Goal: Information Seeking & Learning: Understand process/instructions

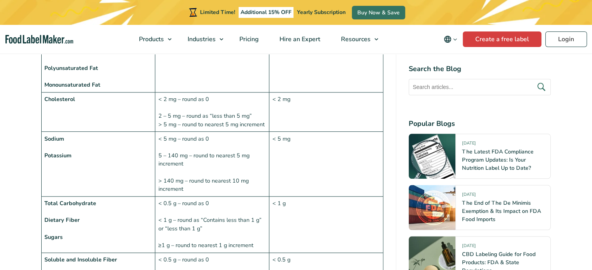
scroll to position [856, 0]
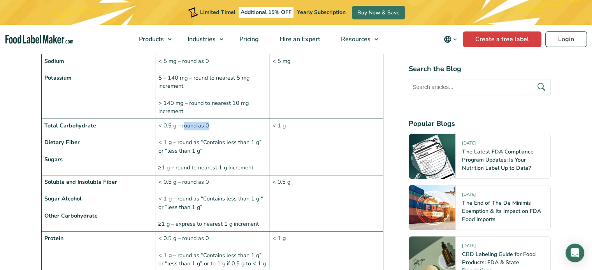
drag, startPoint x: 214, startPoint y: 107, endPoint x: 187, endPoint y: 102, distance: 27.0
click at [184, 119] on td "< 0.5 g – round as 0 < 1 g – round as “Contains less than 1 g” or “less than 1 …" at bounding box center [212, 147] width 114 height 56
click at [322, 119] on td "< 1 g" at bounding box center [326, 147] width 114 height 56
click at [310, 119] on td "< 1 g" at bounding box center [326, 147] width 114 height 56
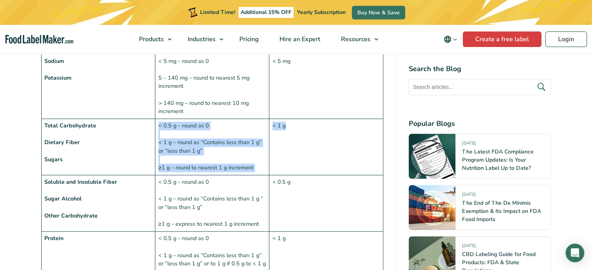
drag, startPoint x: 306, startPoint y: 107, endPoint x: 237, endPoint y: 110, distance: 68.9
click at [237, 119] on tr "Total Carbohydrate Dietary Fiber Sugars < 0.5 g – round as 0 < 1 g – round as “…" at bounding box center [212, 147] width 342 height 56
click at [244, 119] on td "< 0.5 g – round as 0 < 1 g – round as “Contains less than 1 g” or “less than 1 …" at bounding box center [212, 147] width 114 height 56
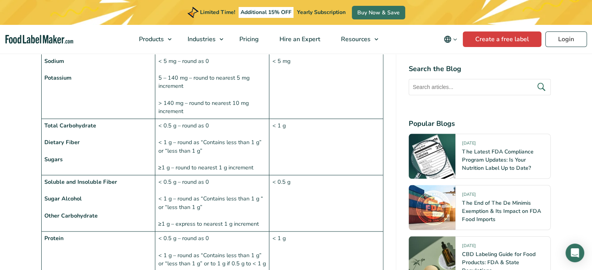
scroll to position [817, 0]
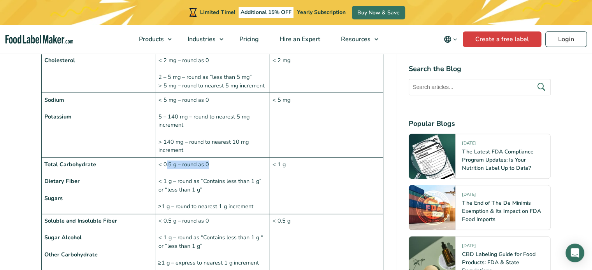
drag, startPoint x: 221, startPoint y: 147, endPoint x: 165, endPoint y: 145, distance: 55.7
click at [165, 158] on td "< 0.5 g – round as 0 < 1 g – round as “Contains less than 1 g” or “less than 1 …" at bounding box center [212, 186] width 114 height 56
click at [205, 158] on td "< 0.5 g – round as 0 < 1 g – round as “Contains less than 1 g” or “less than 1 …" at bounding box center [212, 186] width 114 height 56
drag, startPoint x: 192, startPoint y: 148, endPoint x: 166, endPoint y: 151, distance: 25.8
click at [166, 158] on td "< 0.5 g – round as 0 < 1 g – round as “Contains less than 1 g” or “less than 1 …" at bounding box center [212, 186] width 114 height 56
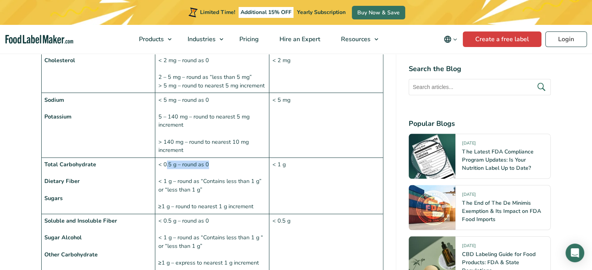
copy td ".5 g – round as 0"
click at [112, 167] on td "Total Carbohydrate Dietary Fiber Sugars" at bounding box center [98, 186] width 114 height 56
drag, startPoint x: 213, startPoint y: 149, endPoint x: 156, endPoint y: 148, distance: 56.8
click at [156, 158] on td "< 0.5 g – round as 0 < 1 g – round as “Contains less than 1 g” or “less than 1 …" at bounding box center [212, 186] width 114 height 56
drag, startPoint x: 98, startPoint y: 152, endPoint x: 174, endPoint y: 150, distance: 76.3
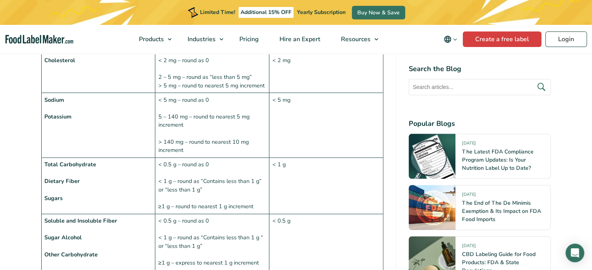
click at [98, 158] on td "Total Carbohydrate Dietary Fiber Sugars" at bounding box center [98, 186] width 114 height 56
drag, startPoint x: 204, startPoint y: 150, endPoint x: 163, endPoint y: 147, distance: 40.9
click at [163, 158] on td "< 0.5 g – round as 0 < 1 g – round as “Contains less than 1 g” or “less than 1 …" at bounding box center [212, 186] width 114 height 56
drag, startPoint x: 164, startPoint y: 146, endPoint x: 177, endPoint y: 150, distance: 13.0
click at [177, 158] on td "< 0.5 g – round as 0 < 1 g – round as “Contains less than 1 g” or “less than 1 …" at bounding box center [212, 186] width 114 height 56
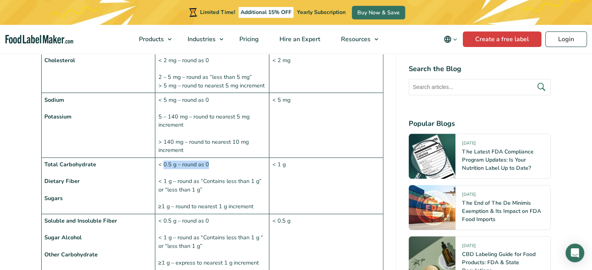
copy td "0.5 g – round as 0"
